Goal: Communication & Community: Answer question/provide support

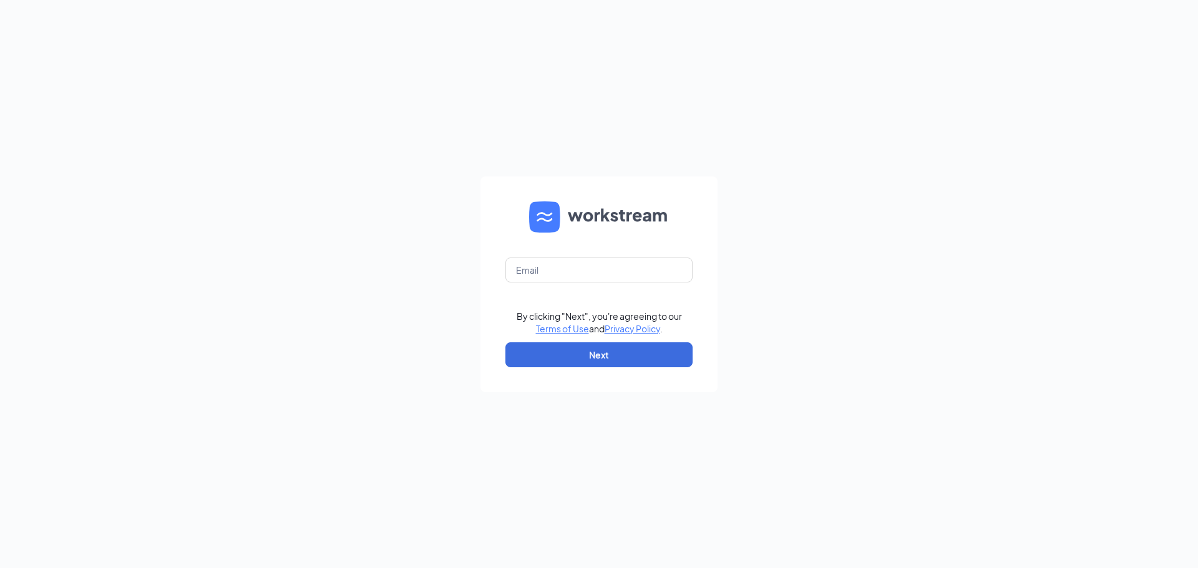
click at [593, 283] on form "By clicking "Next", you're agreeing to our Terms of Use and Privacy Policy . Ne…" at bounding box center [598, 285] width 237 height 216
click at [595, 273] on input "text" at bounding box center [598, 270] width 187 height 25
type input "[EMAIL_ADDRESS][DOMAIN_NAME]"
click at [578, 356] on button "Next" at bounding box center [598, 354] width 187 height 25
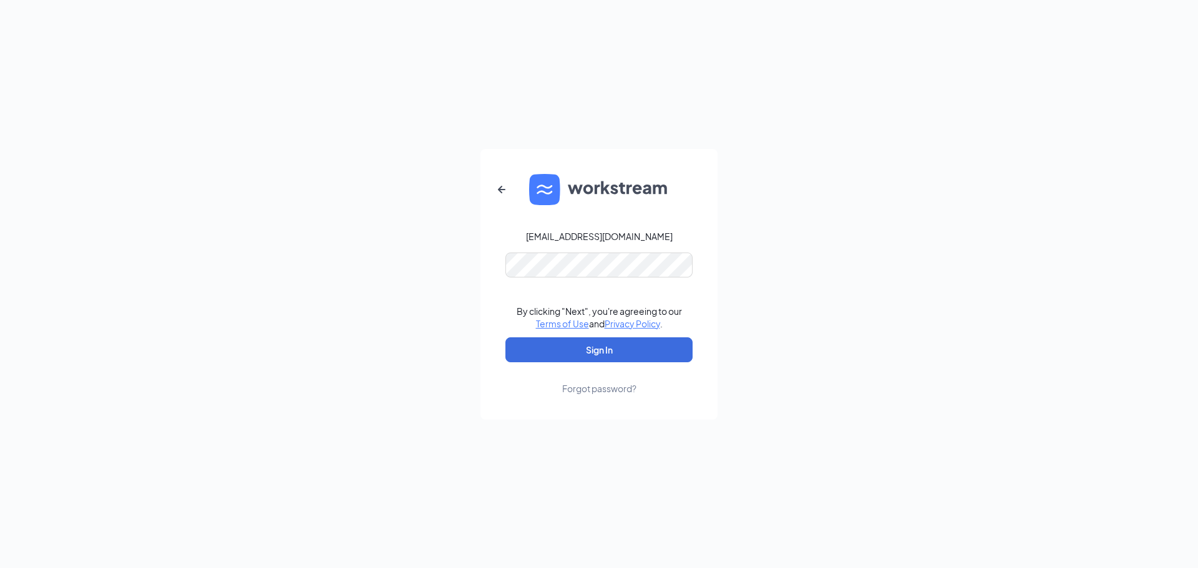
click at [568, 336] on form "[EMAIL_ADDRESS][DOMAIN_NAME] By clicking "Next", you're agreeing to our Terms o…" at bounding box center [598, 284] width 237 height 271
click at [568, 340] on button "Sign In" at bounding box center [598, 349] width 187 height 25
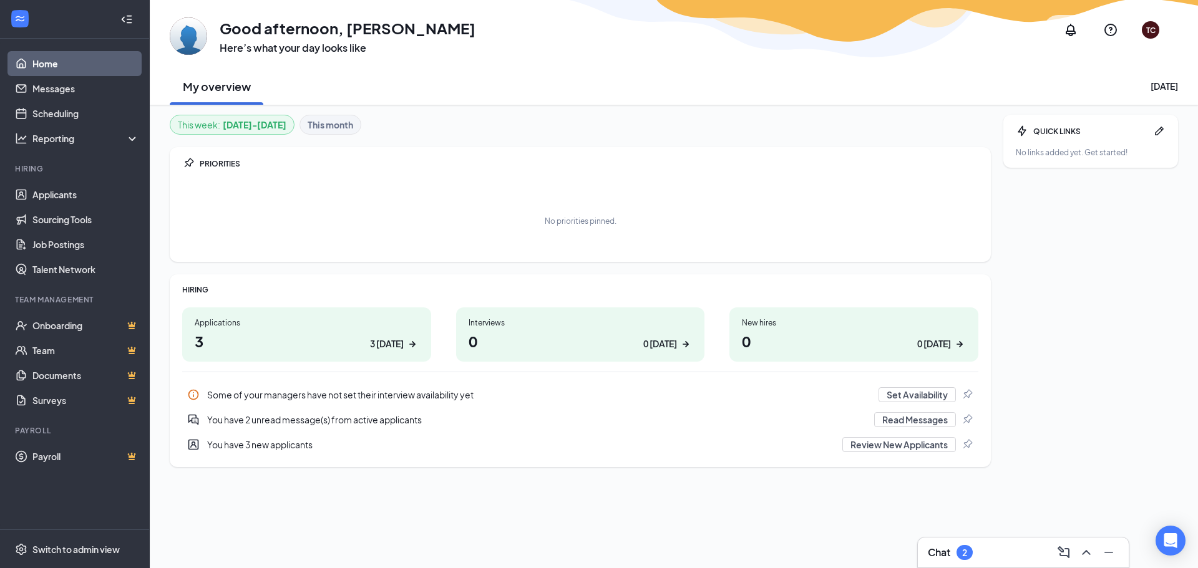
click at [1092, 550] on icon "ChevronUp" at bounding box center [1086, 552] width 15 height 15
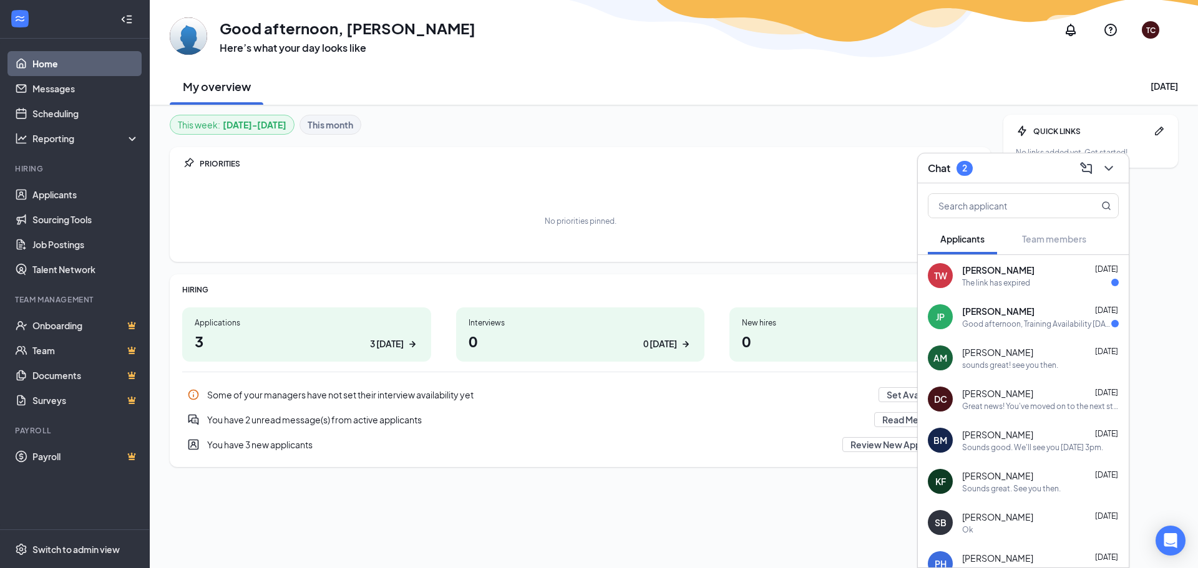
click at [959, 313] on div "JP Jeffrey Parsons Sep 14 Good afternoon, Training Availability Tuesday 9/16 AM…" at bounding box center [1023, 316] width 211 height 41
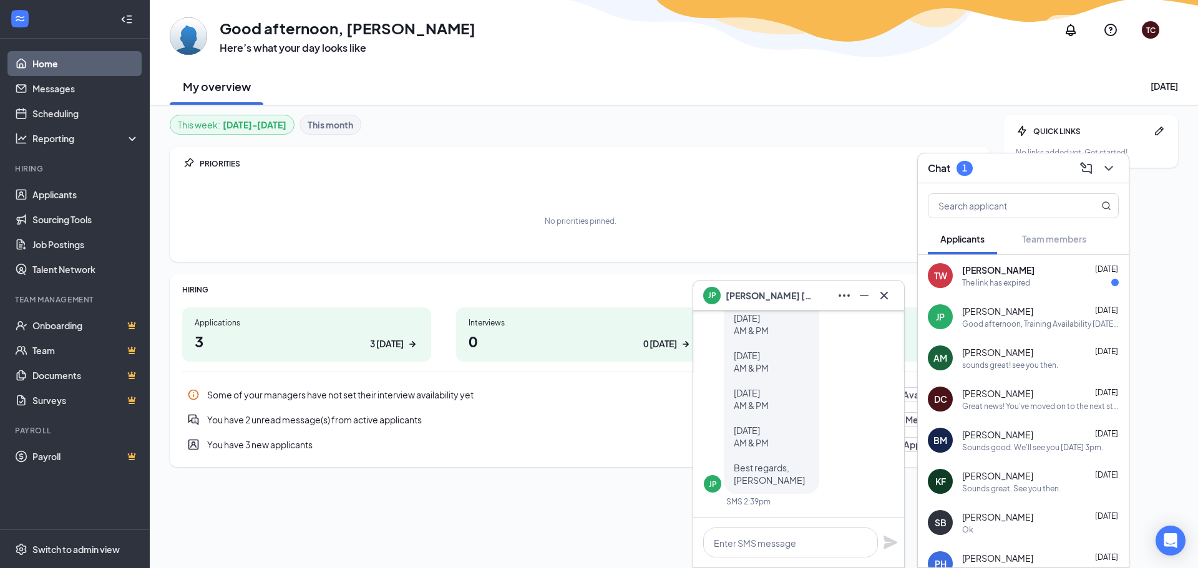
click at [1024, 289] on div "TW Tamika Walker Sep 14 The link has expired" at bounding box center [1023, 275] width 211 height 41
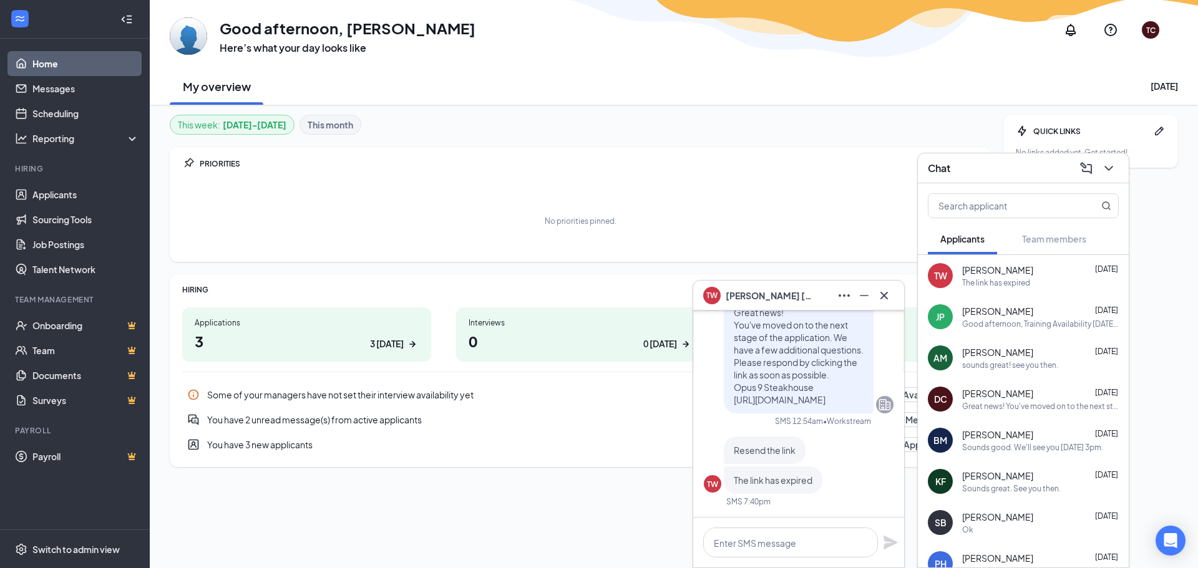
click at [890, 297] on icon "Cross" at bounding box center [883, 295] width 15 height 15
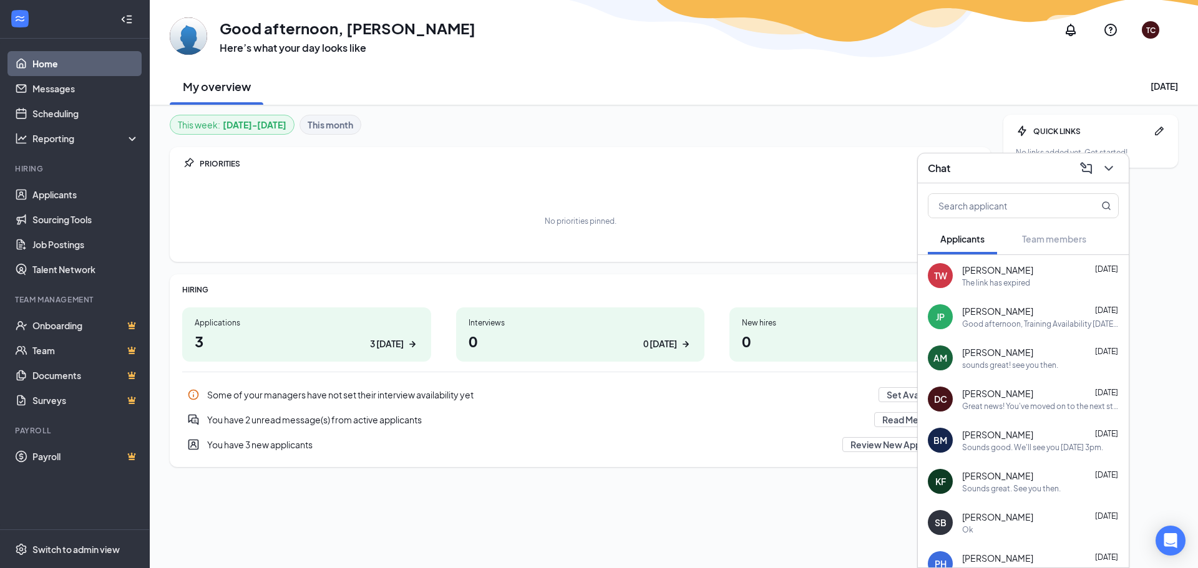
click at [1005, 328] on div "Good afternoon, Training Availability Tuesday 9/16 AM & PM Wednesday 9/17 AM & …" at bounding box center [1040, 324] width 157 height 11
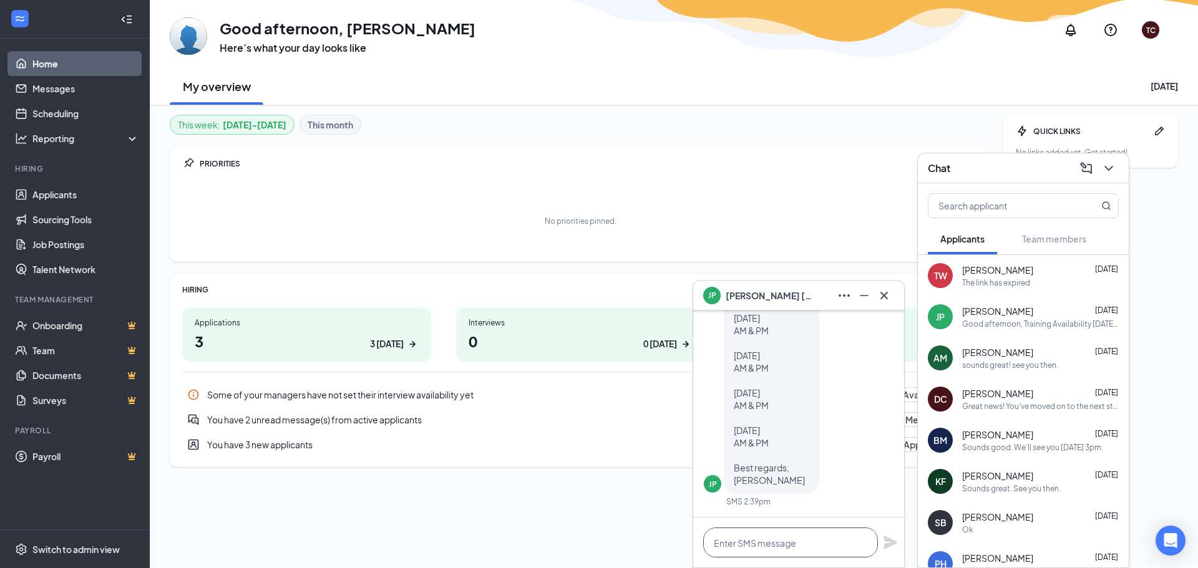
click at [817, 543] on textarea at bounding box center [790, 543] width 175 height 30
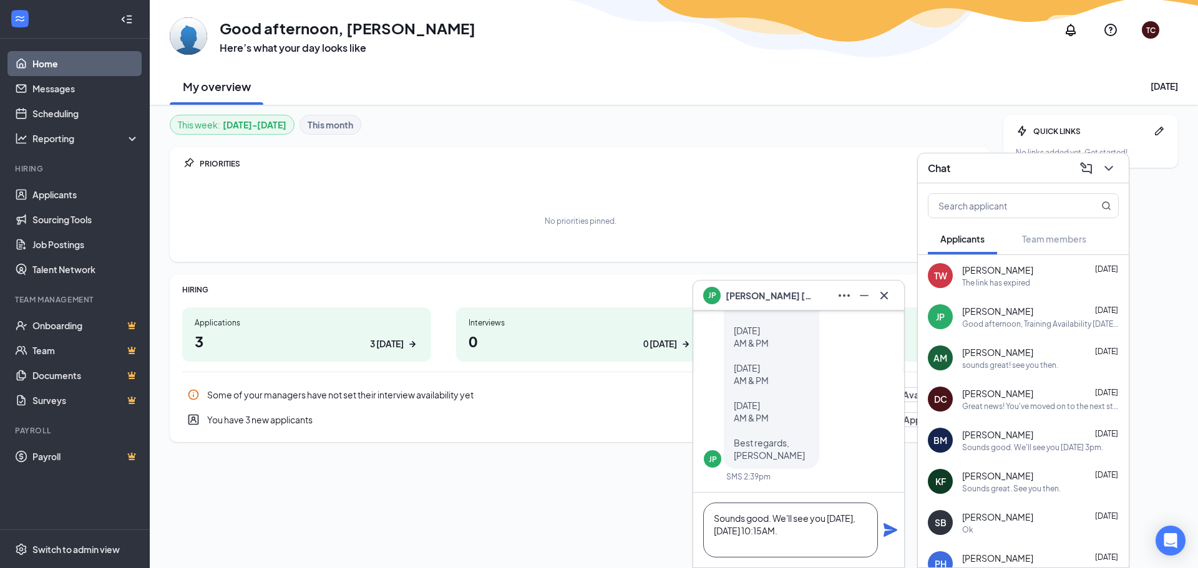
click at [758, 533] on textarea "Sounds good. We'll see you tomorrow, Tuesday 9/16/25 @ 10:15AM." at bounding box center [790, 530] width 175 height 55
click at [776, 543] on textarea "Sounds good. We'll see you tomorrow, Tuesday 9/16/25 @ 10:15AM." at bounding box center [790, 530] width 175 height 55
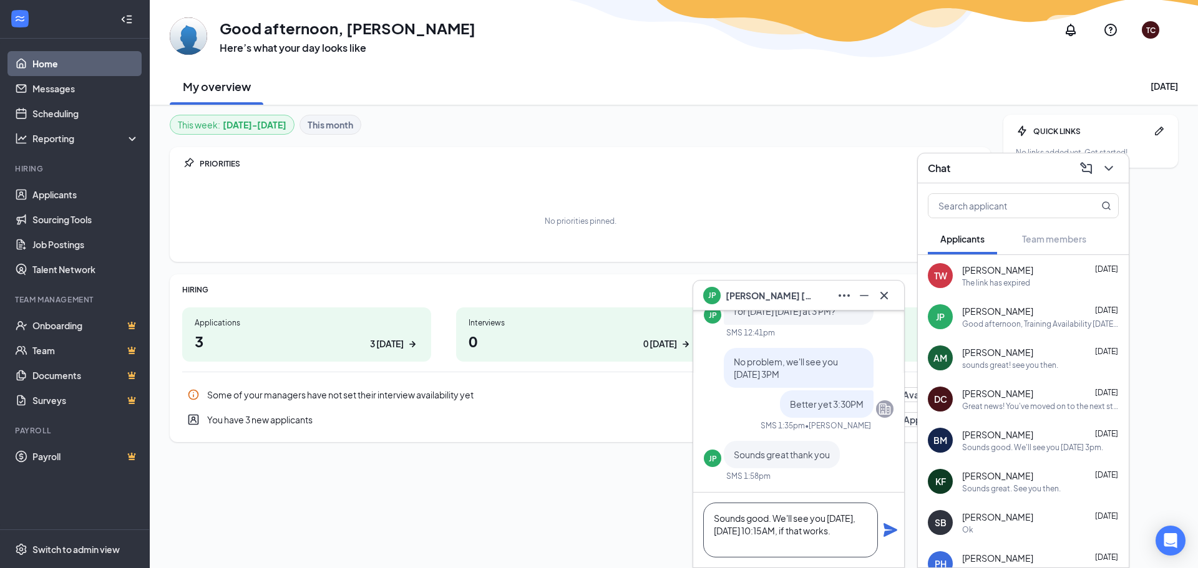
scroll to position [-437, 0]
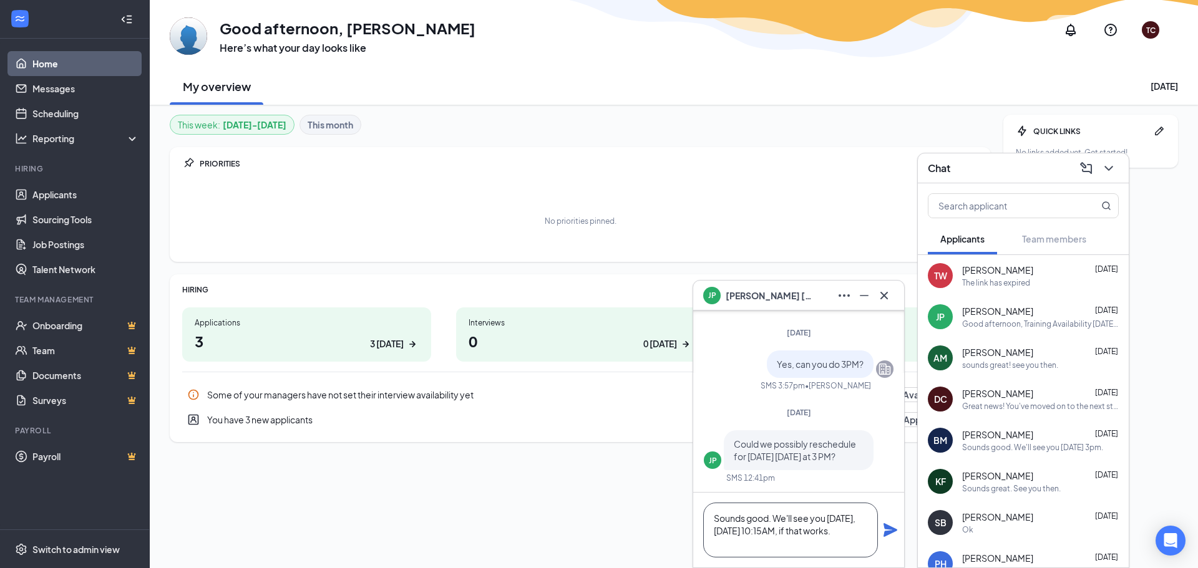
type textarea "Sounds good. We'll see you tomorrow, Tuesday 9/16/25 @ 10:15AM, if that works."
click at [891, 530] on icon "Plane" at bounding box center [890, 530] width 14 height 14
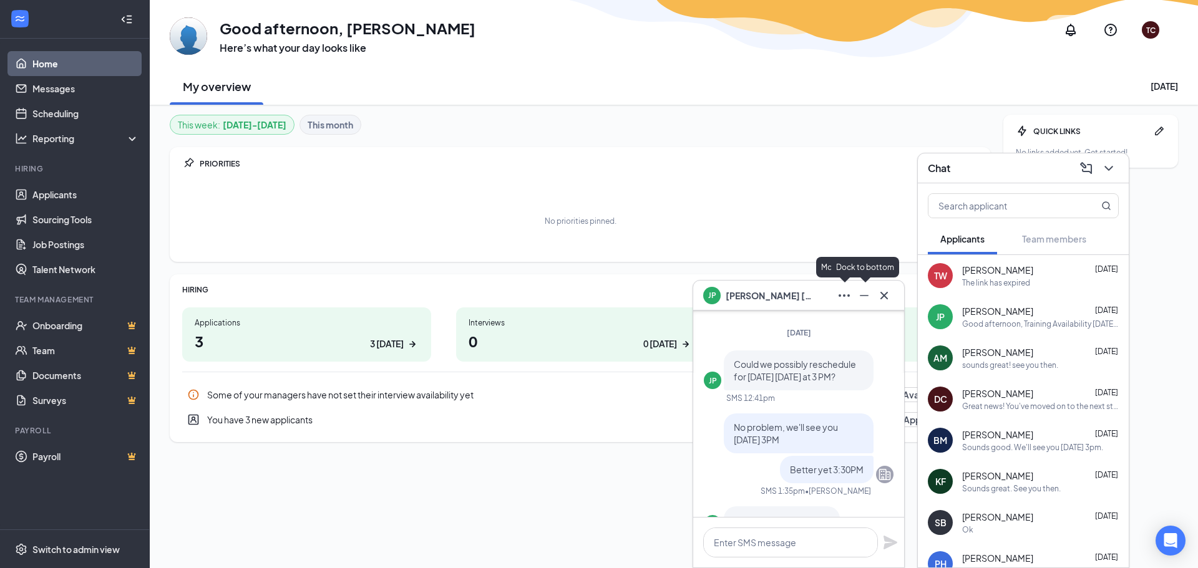
scroll to position [0, 0]
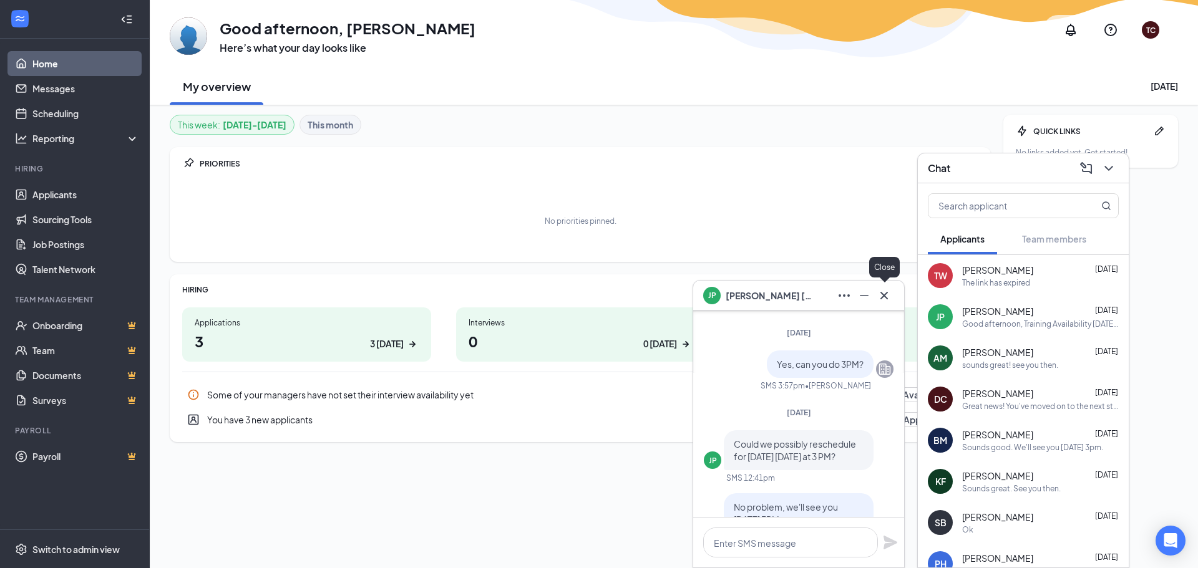
click at [886, 296] on icon "Cross" at bounding box center [883, 295] width 15 height 15
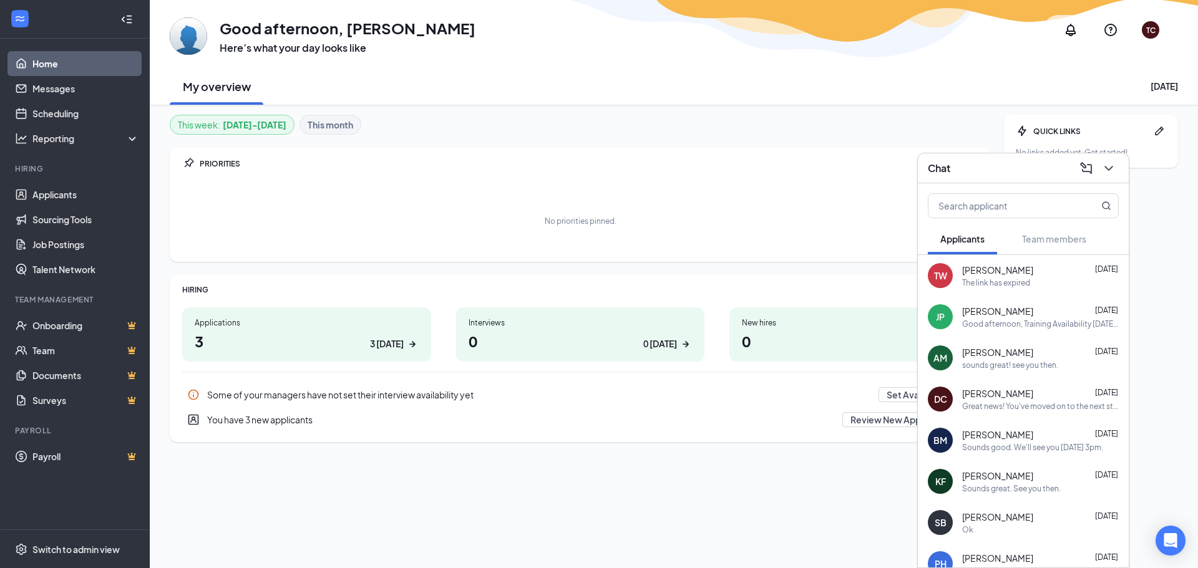
click at [620, 157] on div "PRIORITIES No priorities pinned." at bounding box center [580, 204] width 821 height 115
